Goal: Communication & Community: Answer question/provide support

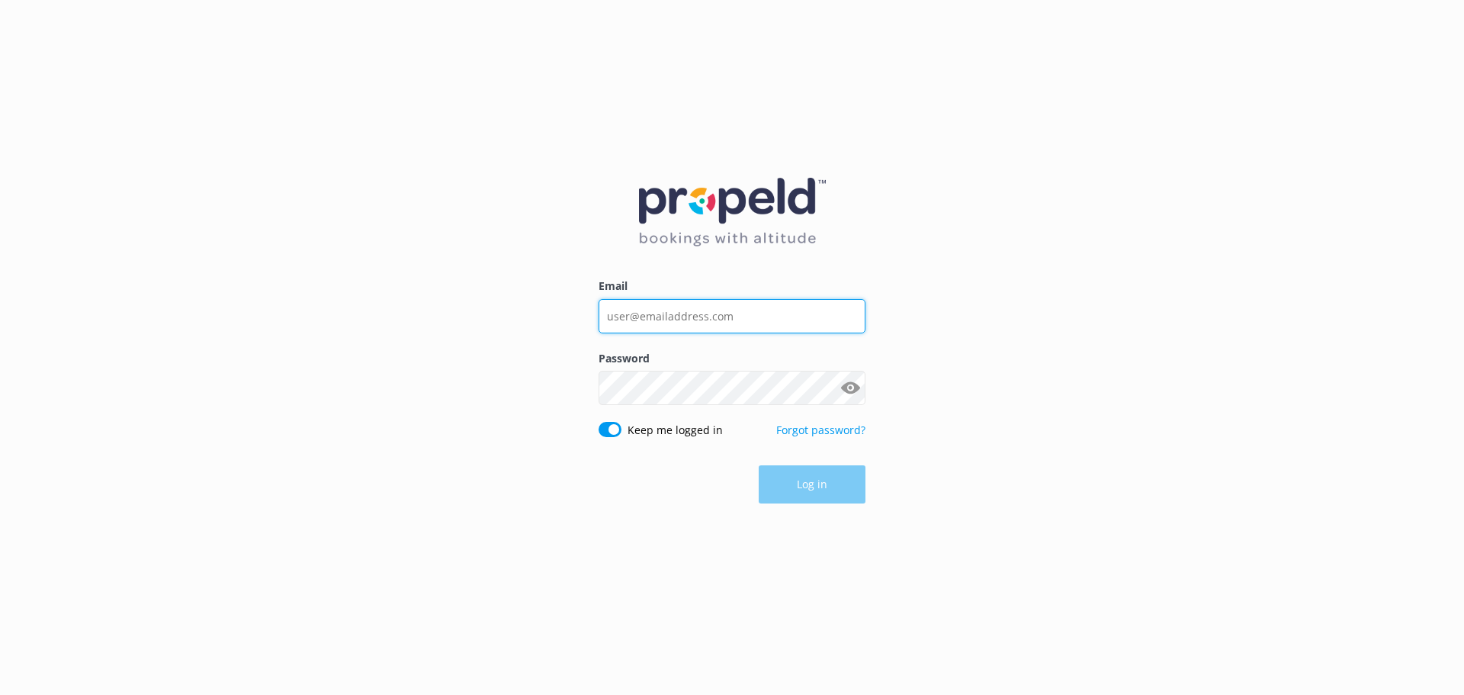
click at [708, 316] on input "Email" at bounding box center [732, 316] width 267 height 34
type input "[EMAIL_ADDRESS][DOMAIN_NAME]"
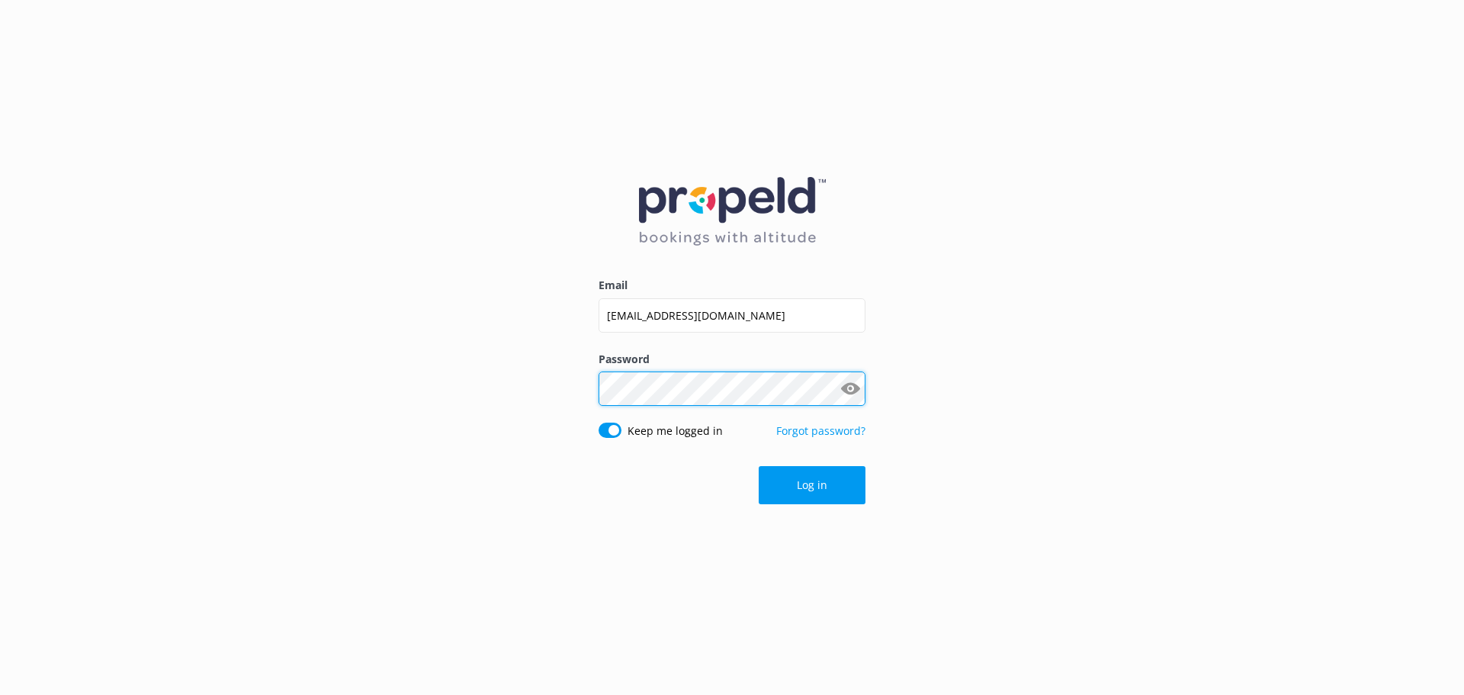
click button "Log in" at bounding box center [812, 485] width 107 height 38
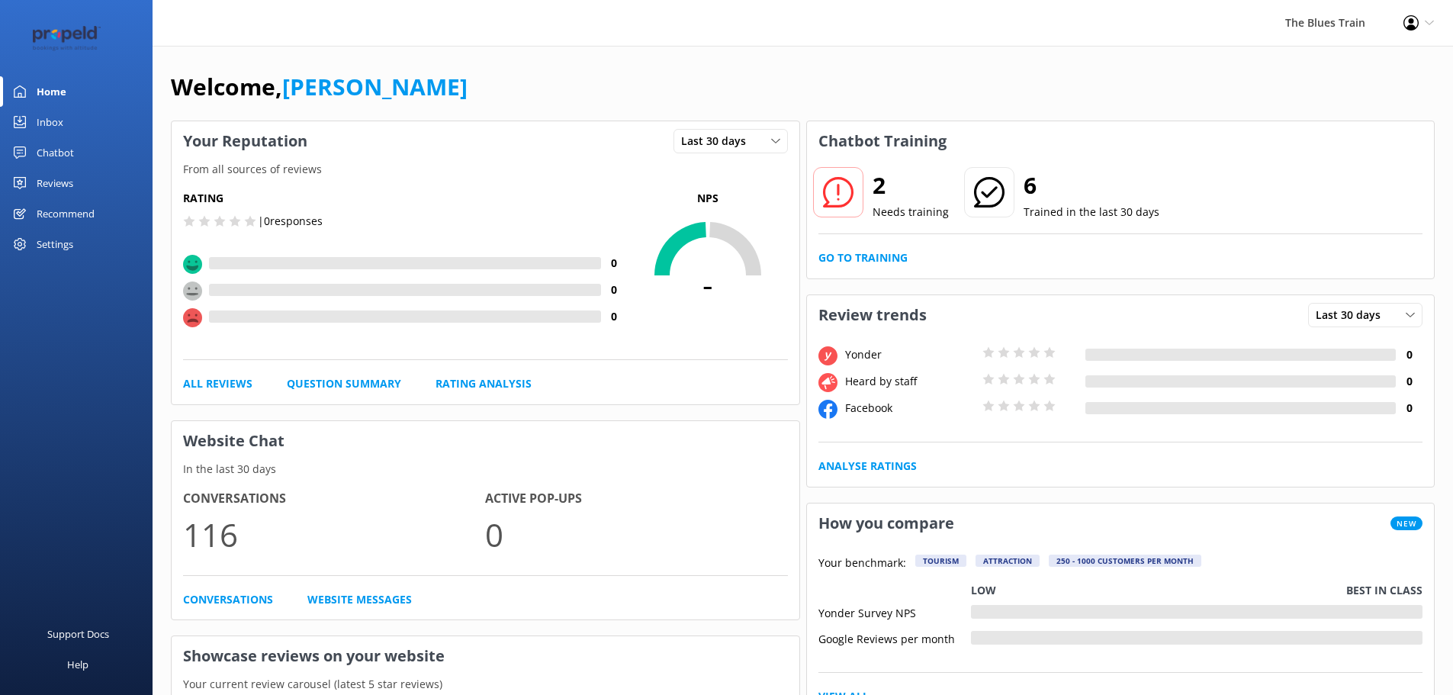
click at [55, 116] on div "Inbox" at bounding box center [50, 122] width 27 height 31
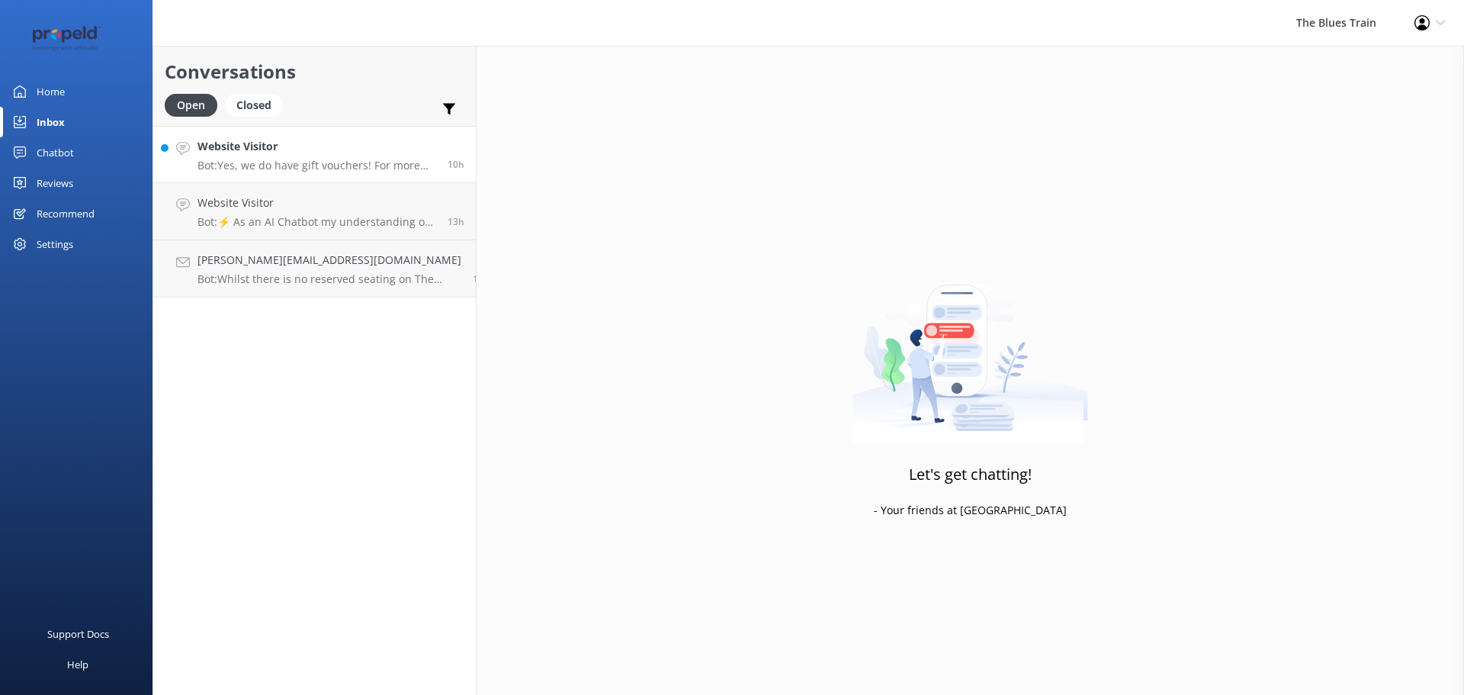
click at [294, 163] on p "Bot: Yes, we do have gift vouchers! For more information, please see the Gift V…" at bounding box center [317, 166] width 239 height 14
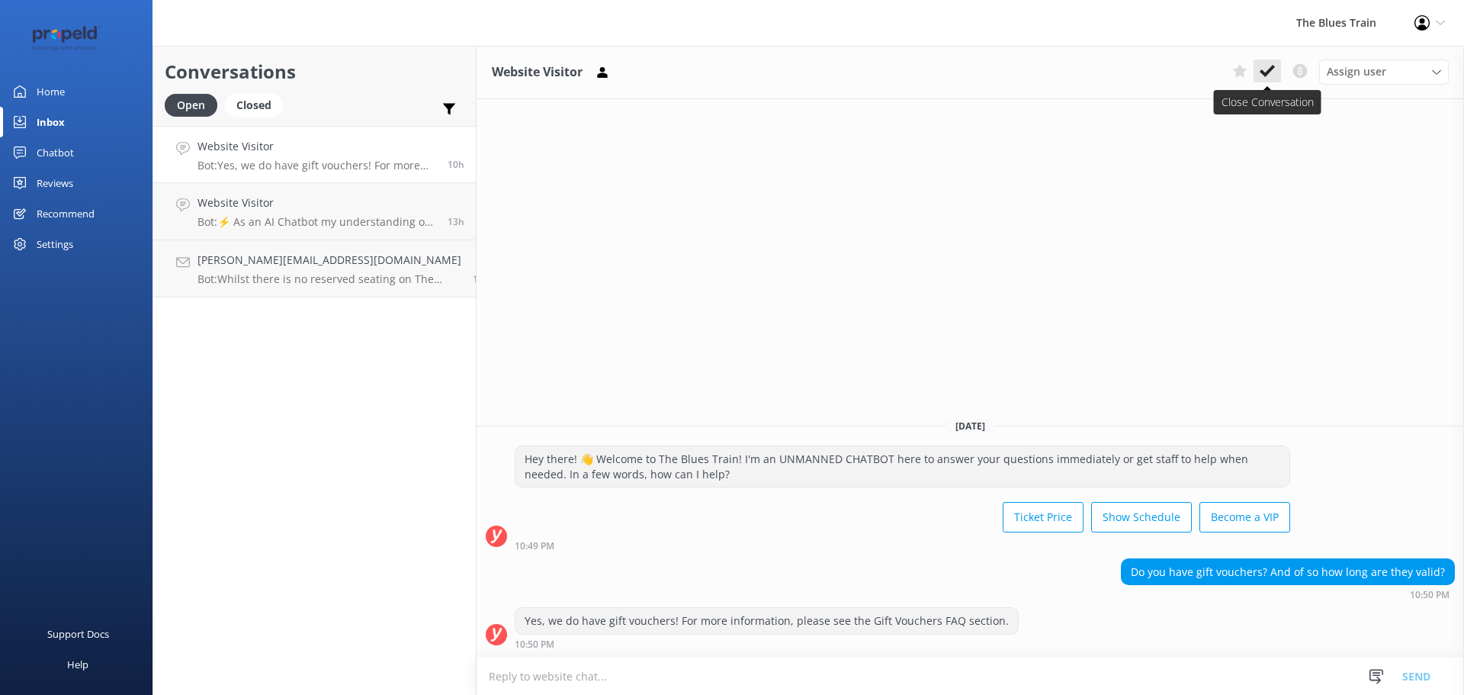
click at [1269, 68] on icon at bounding box center [1267, 70] width 15 height 15
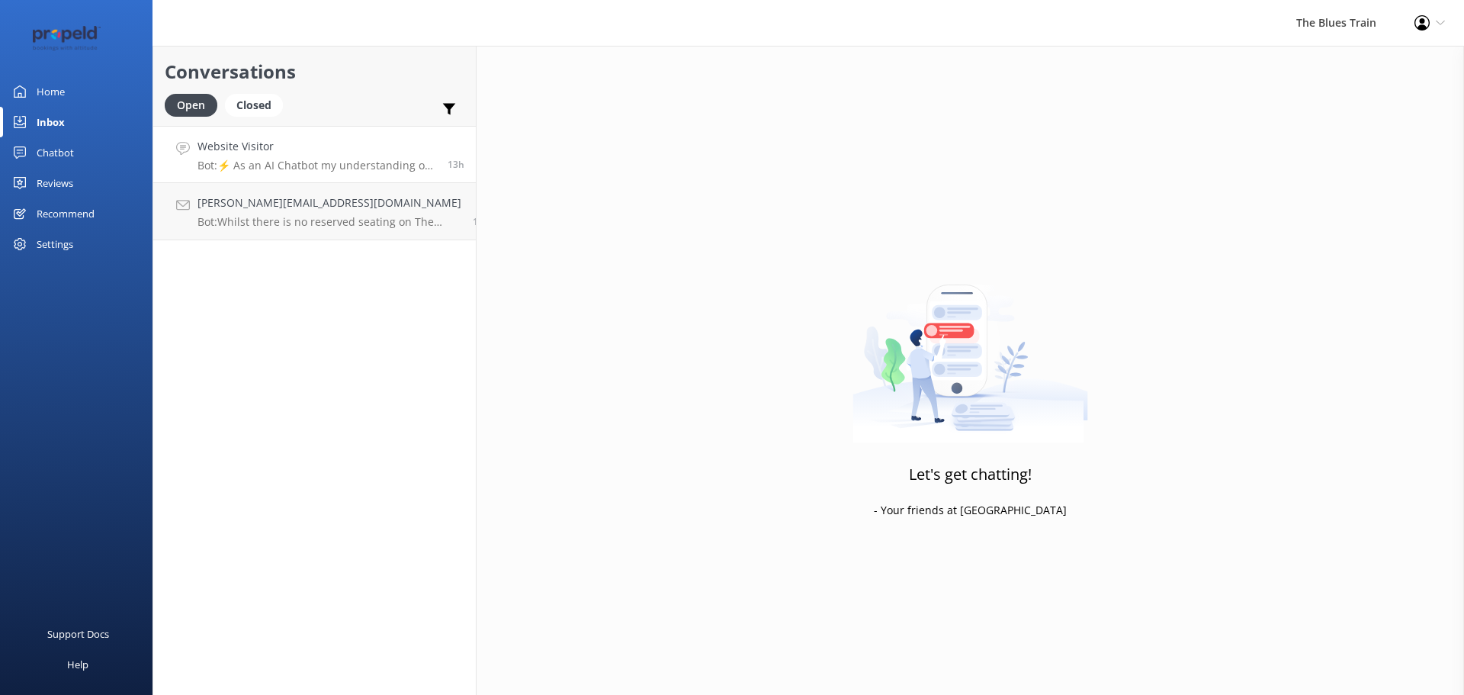
click at [289, 147] on h4 "Website Visitor" at bounding box center [317, 146] width 239 height 17
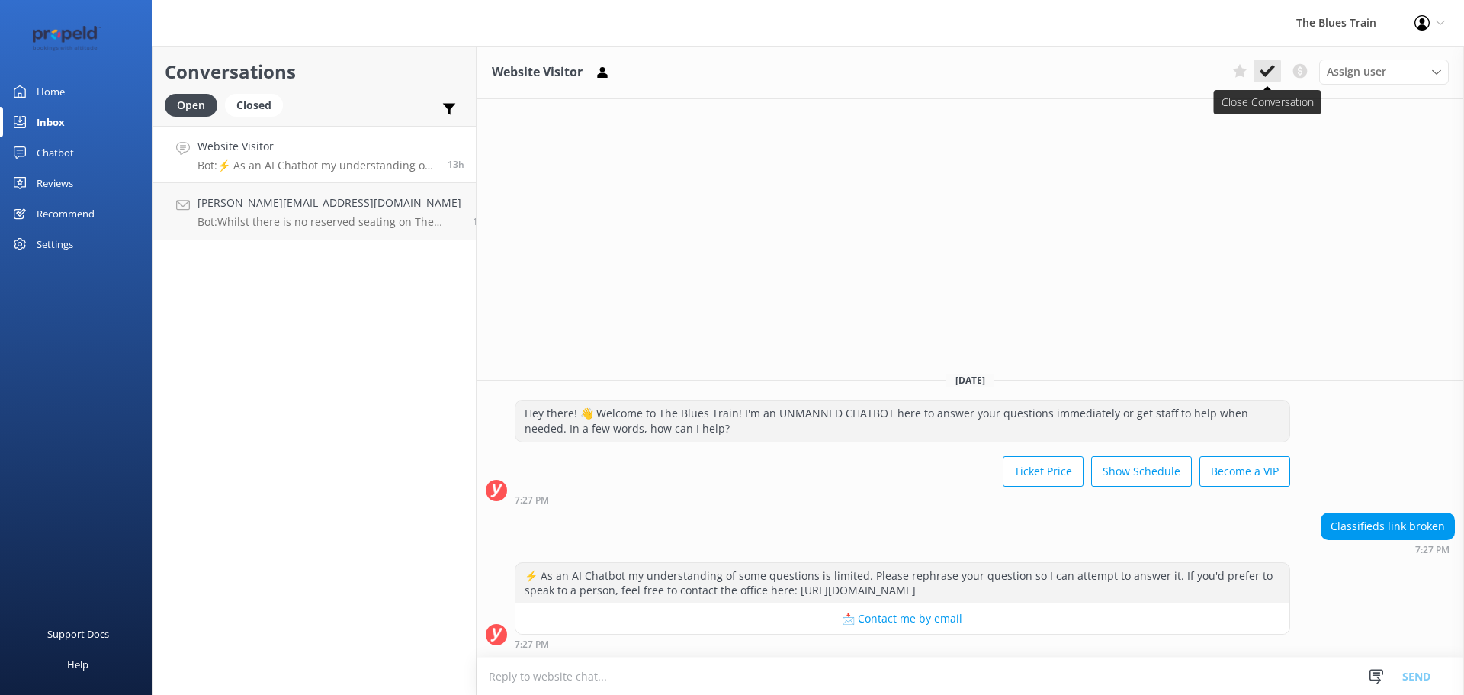
click at [1262, 80] on button at bounding box center [1267, 70] width 27 height 23
